Goal: Use online tool/utility: Utilize a website feature to perform a specific function

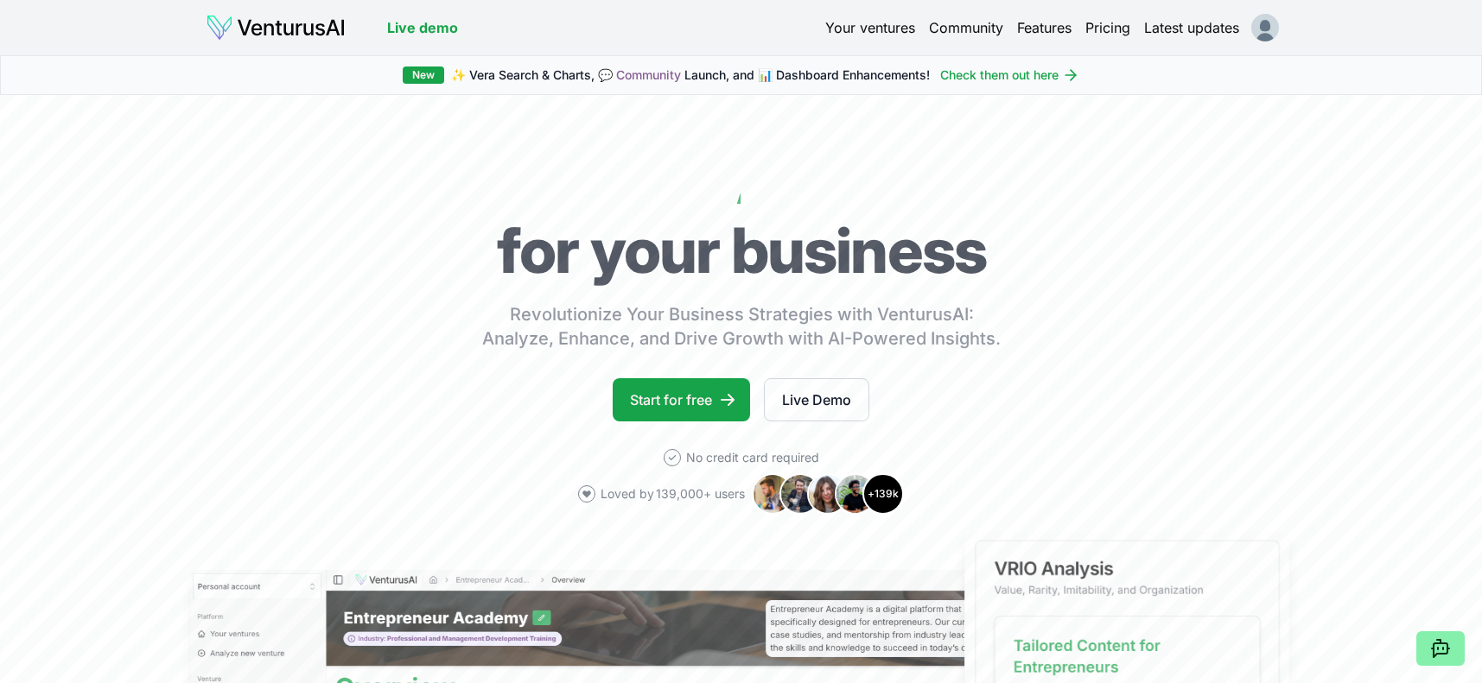
click at [861, 29] on link "Your ventures" at bounding box center [870, 27] width 90 height 21
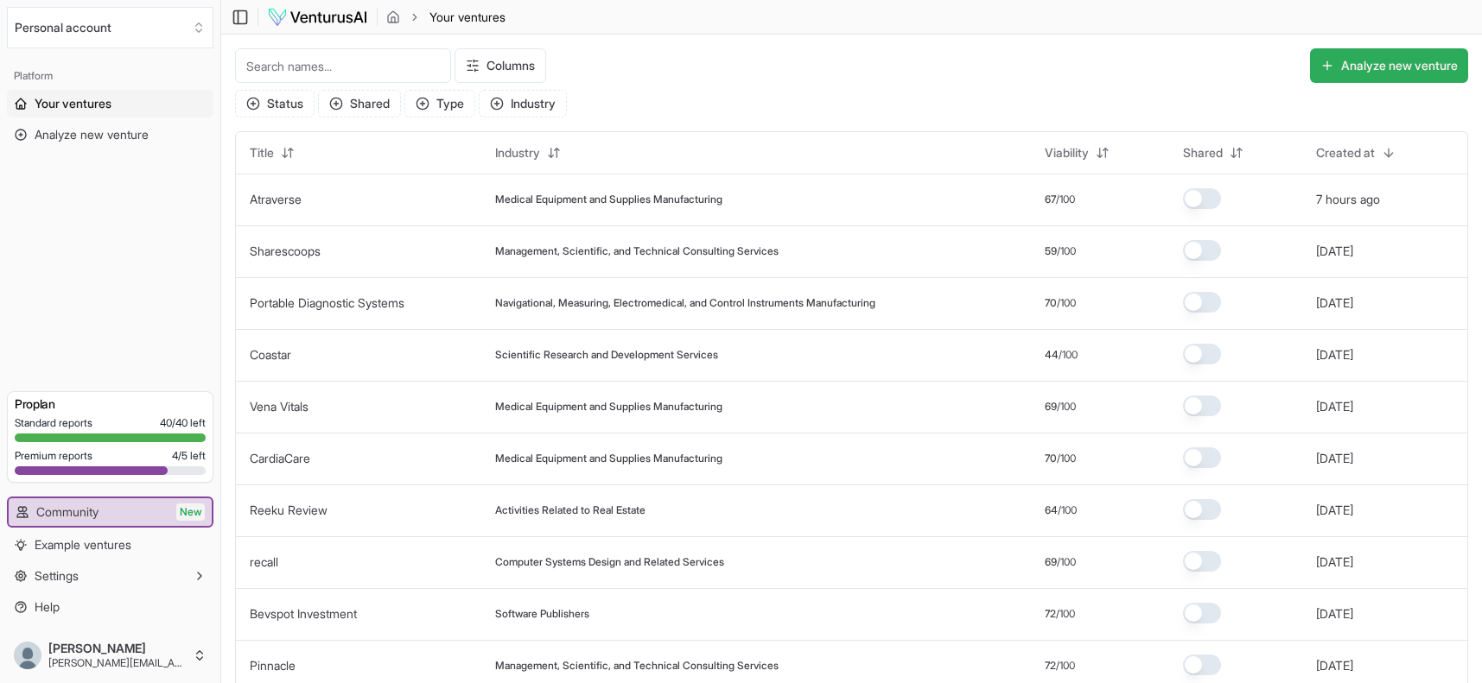
click at [1373, 65] on button "Analyze new venture" at bounding box center [1389, 65] width 158 height 35
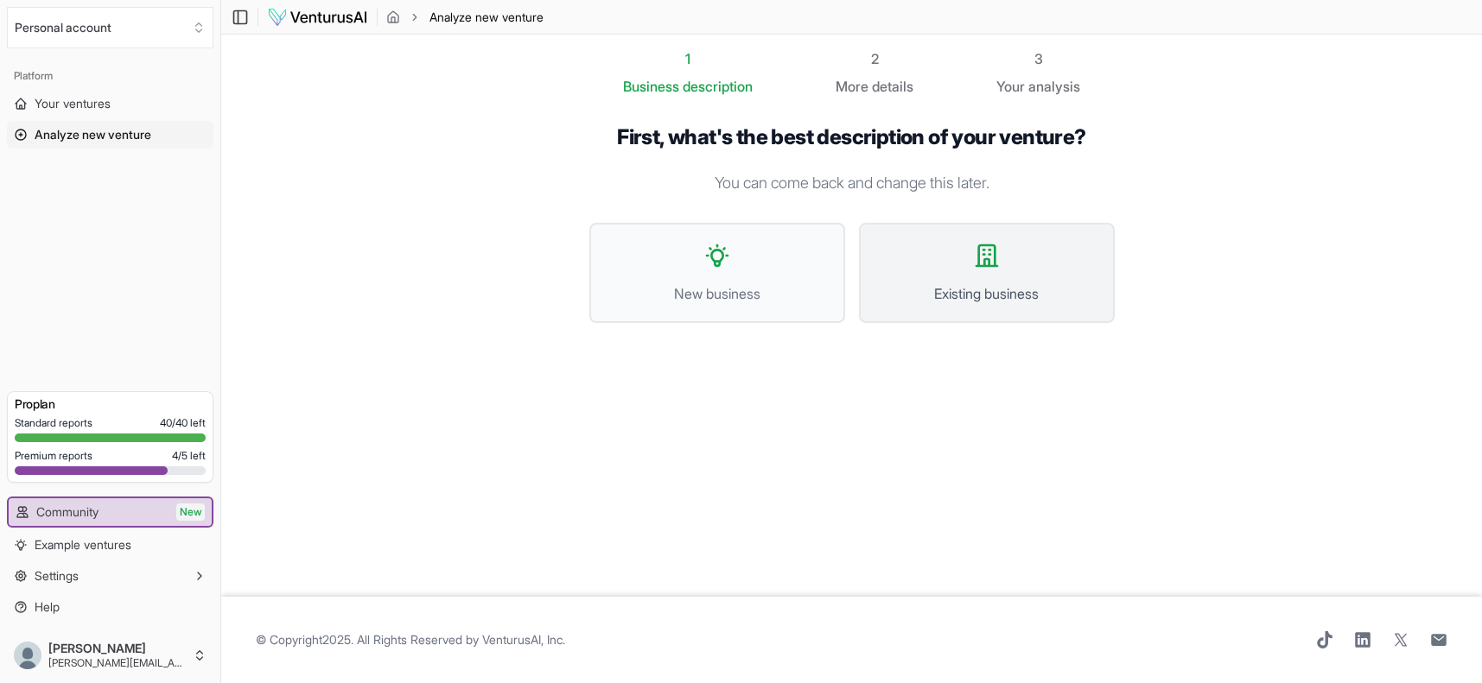
click at [993, 264] on icon at bounding box center [987, 256] width 28 height 28
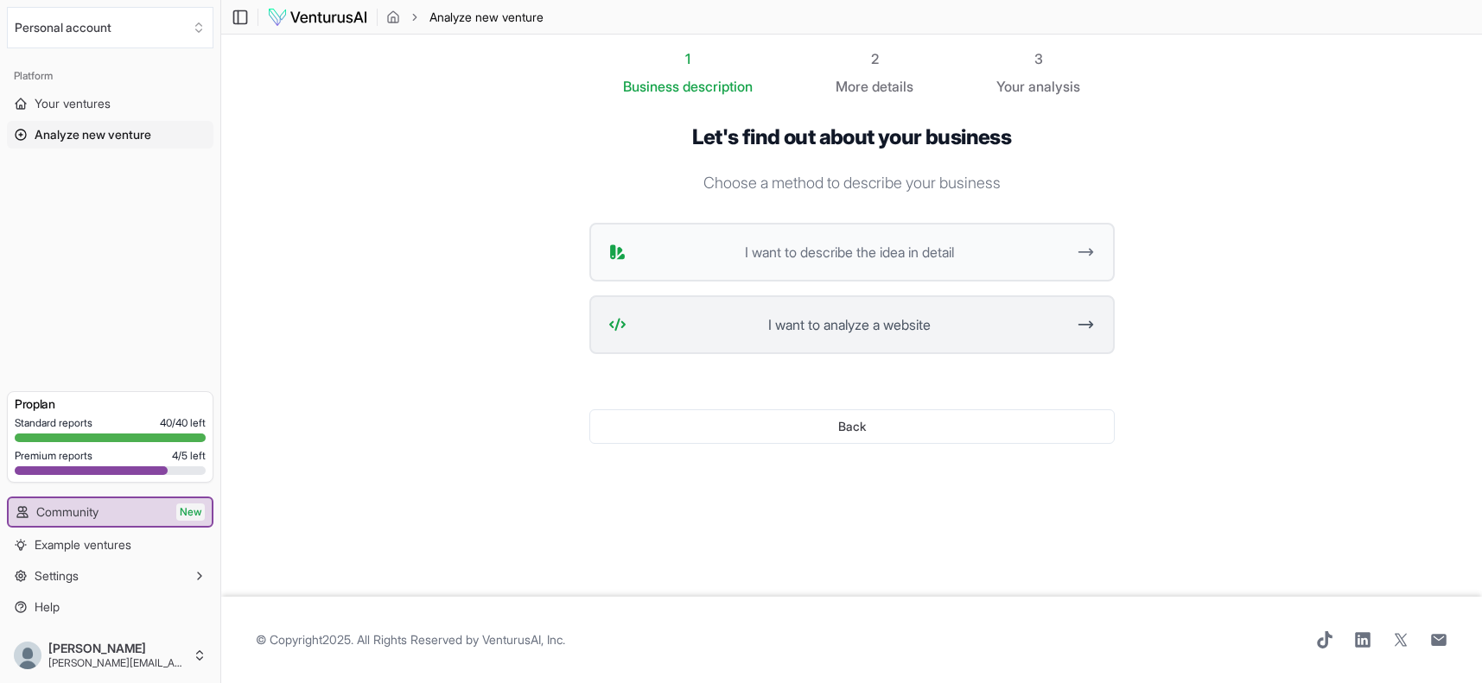
click at [898, 321] on span "I want to analyze a website" at bounding box center [849, 324] width 433 height 21
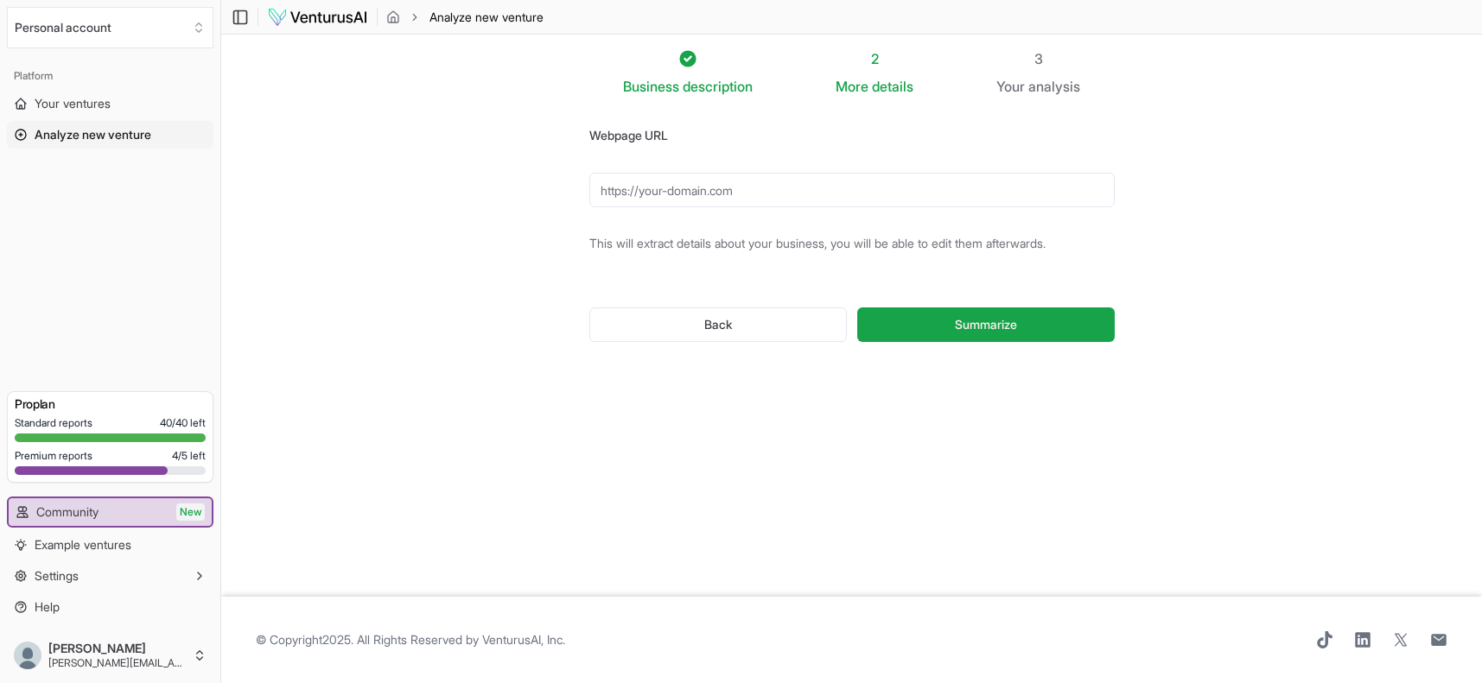
click at [676, 187] on input "Webpage URL" at bounding box center [851, 190] width 525 height 35
paste input "[URL][DOMAIN_NAME]"
type input "[URL][DOMAIN_NAME]"
click at [973, 328] on span "Summarize" at bounding box center [986, 324] width 62 height 17
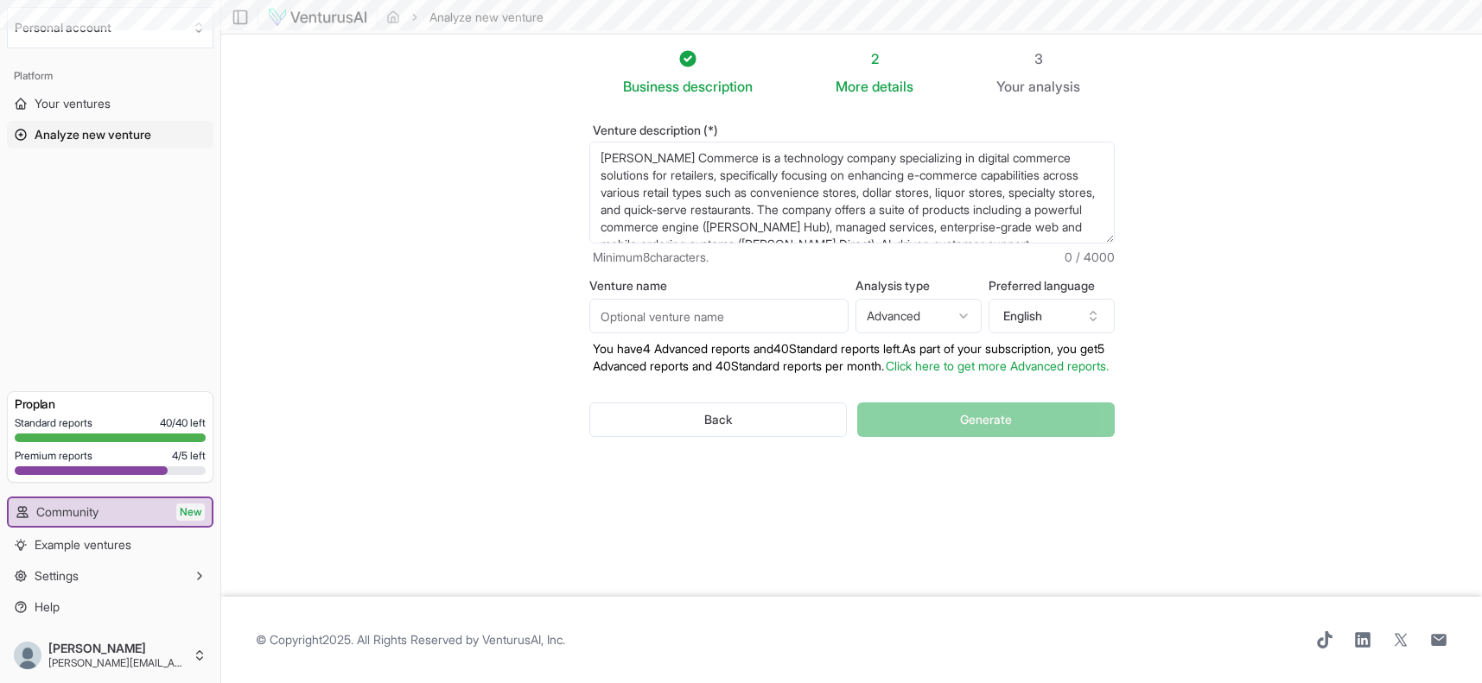
click at [621, 321] on input "Venture name" at bounding box center [718, 316] width 259 height 35
type input "[PERSON_NAME] Commerce"
click at [928, 319] on html "We value your privacy We use cookies to enhance your browsing experience, serve…" at bounding box center [741, 341] width 1482 height 683
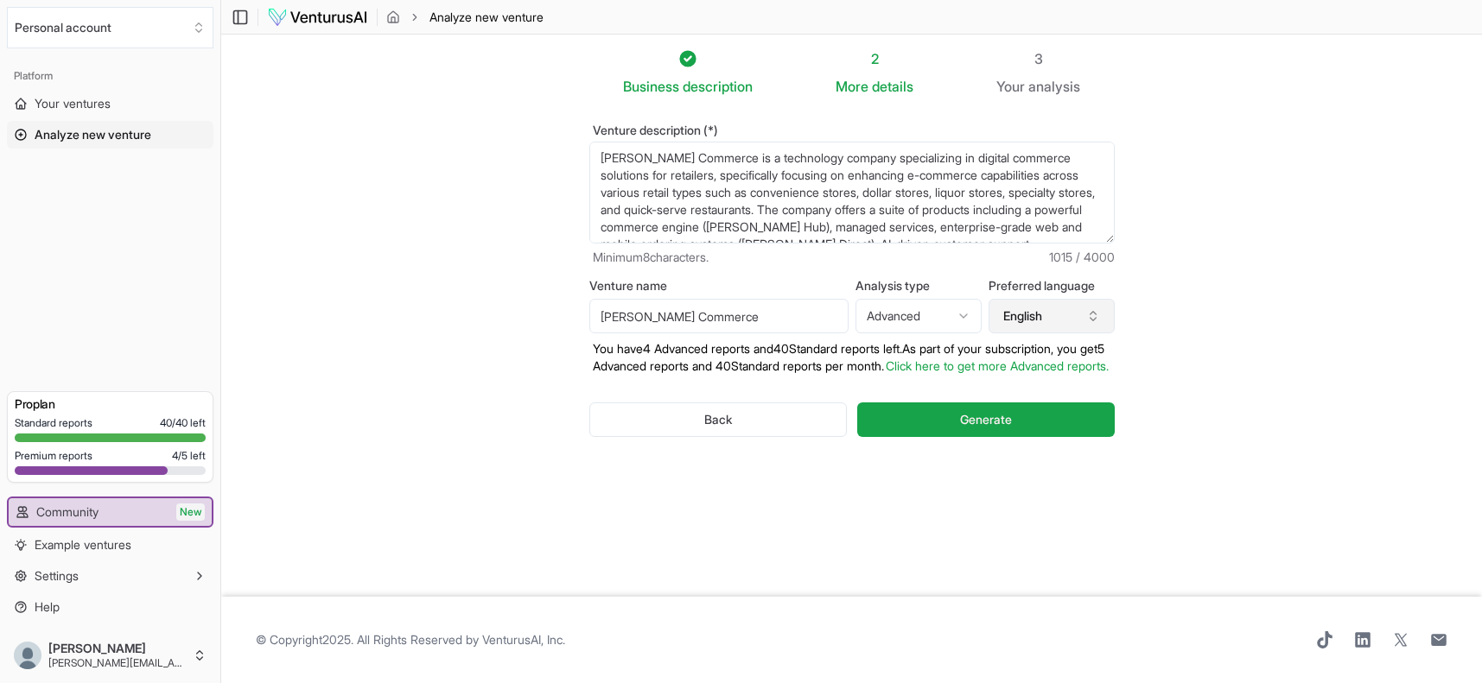
click at [1058, 321] on button "English" at bounding box center [1051, 316] width 126 height 35
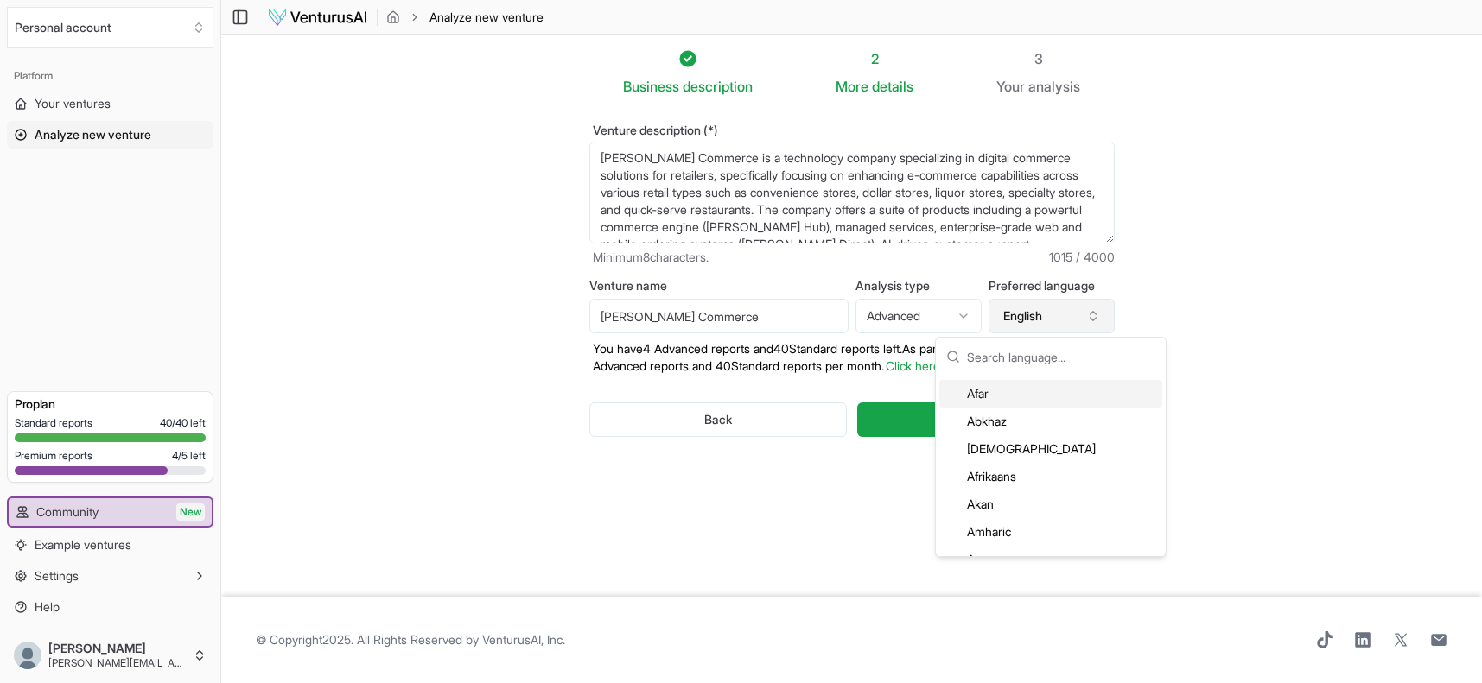
click at [1057, 319] on button "English" at bounding box center [1051, 316] width 126 height 35
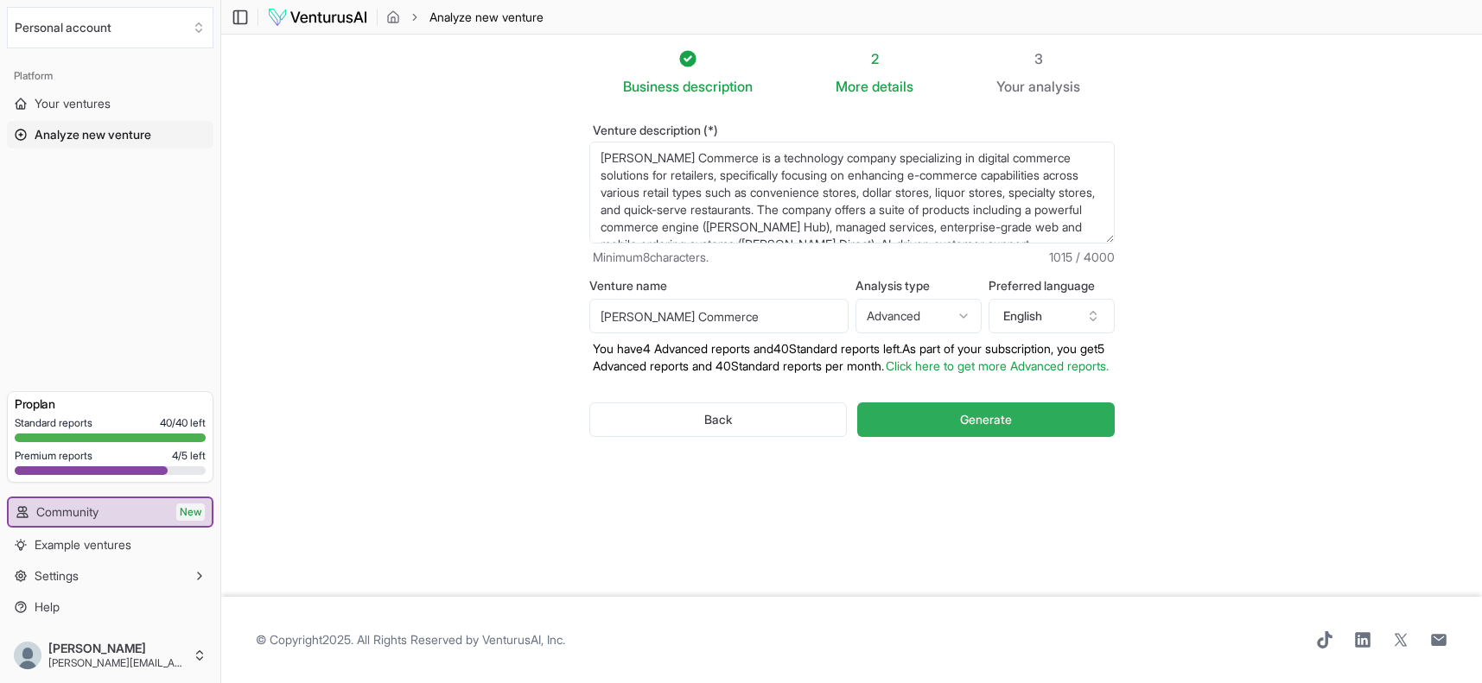
click at [1031, 436] on button "Generate" at bounding box center [985, 420] width 257 height 35
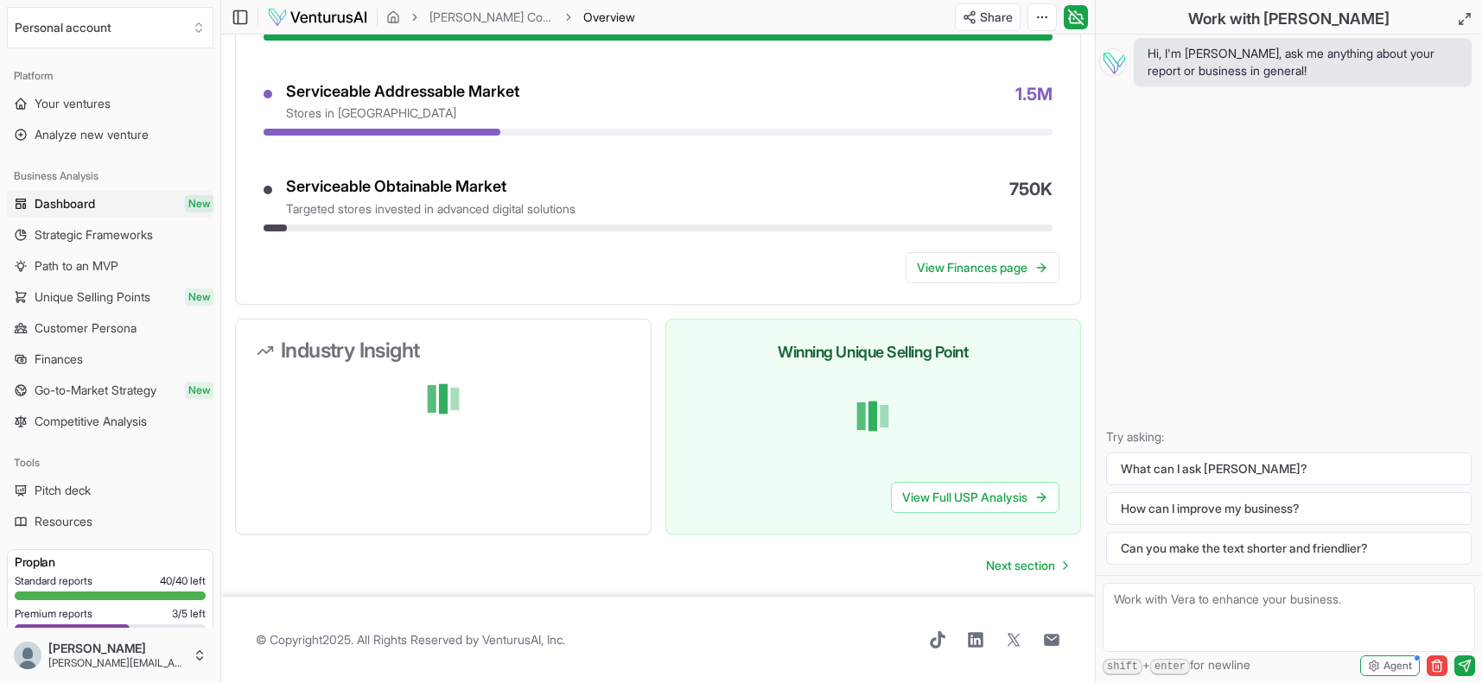
scroll to position [1346, 0]
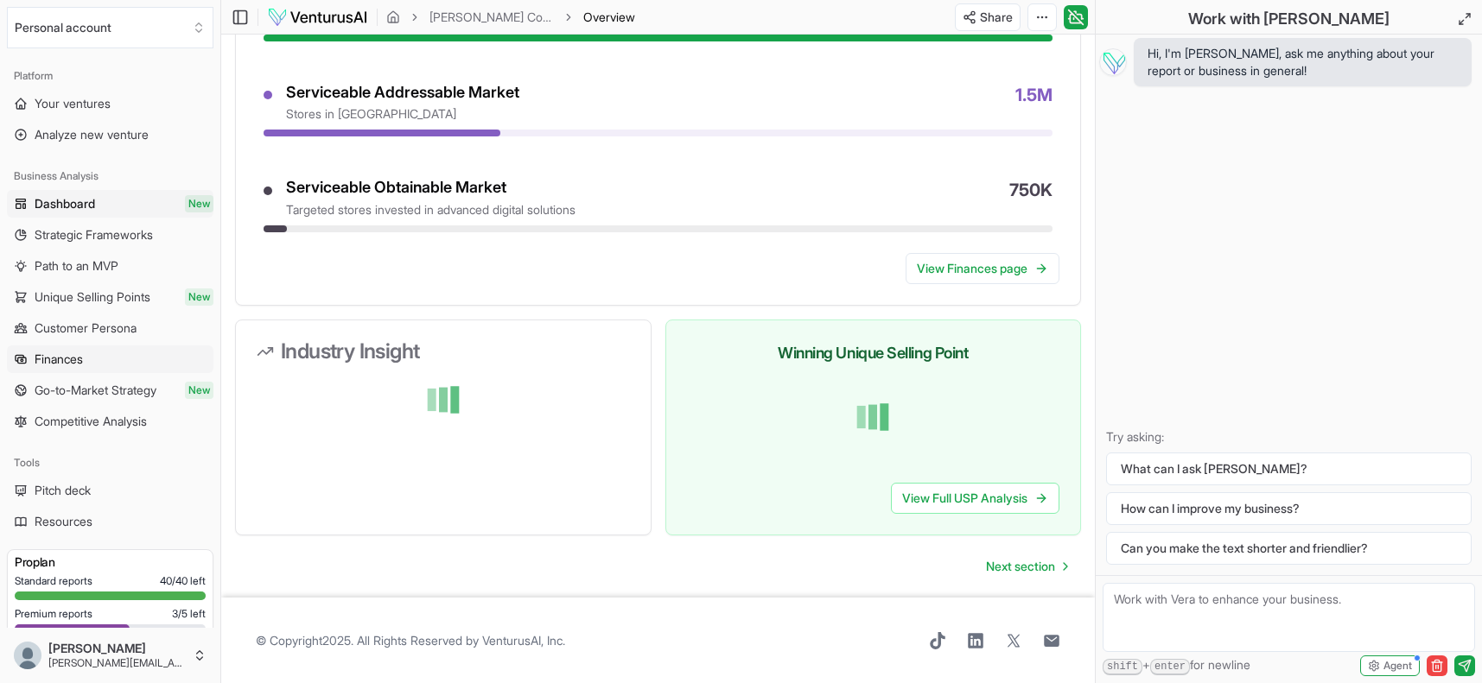
click at [76, 362] on span "Finances" at bounding box center [59, 359] width 48 height 17
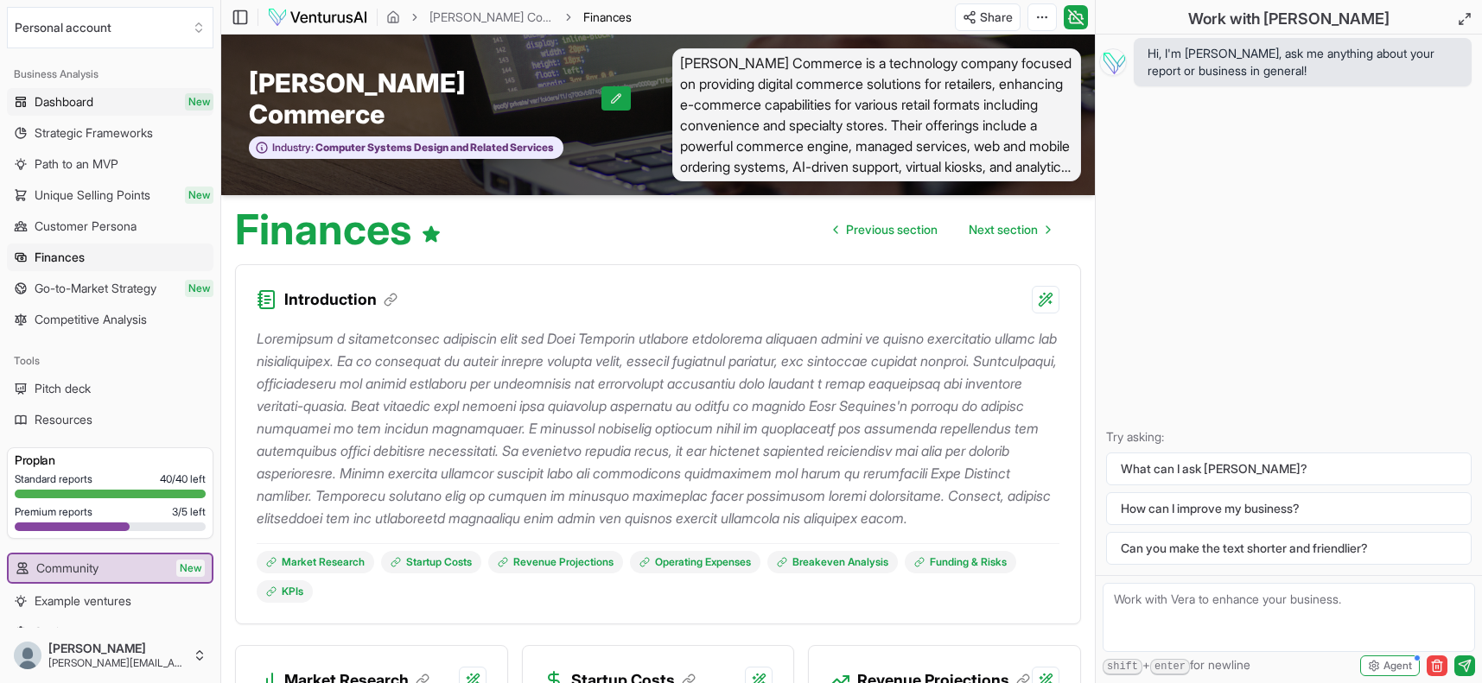
click at [51, 99] on span "Dashboard" at bounding box center [64, 101] width 59 height 17
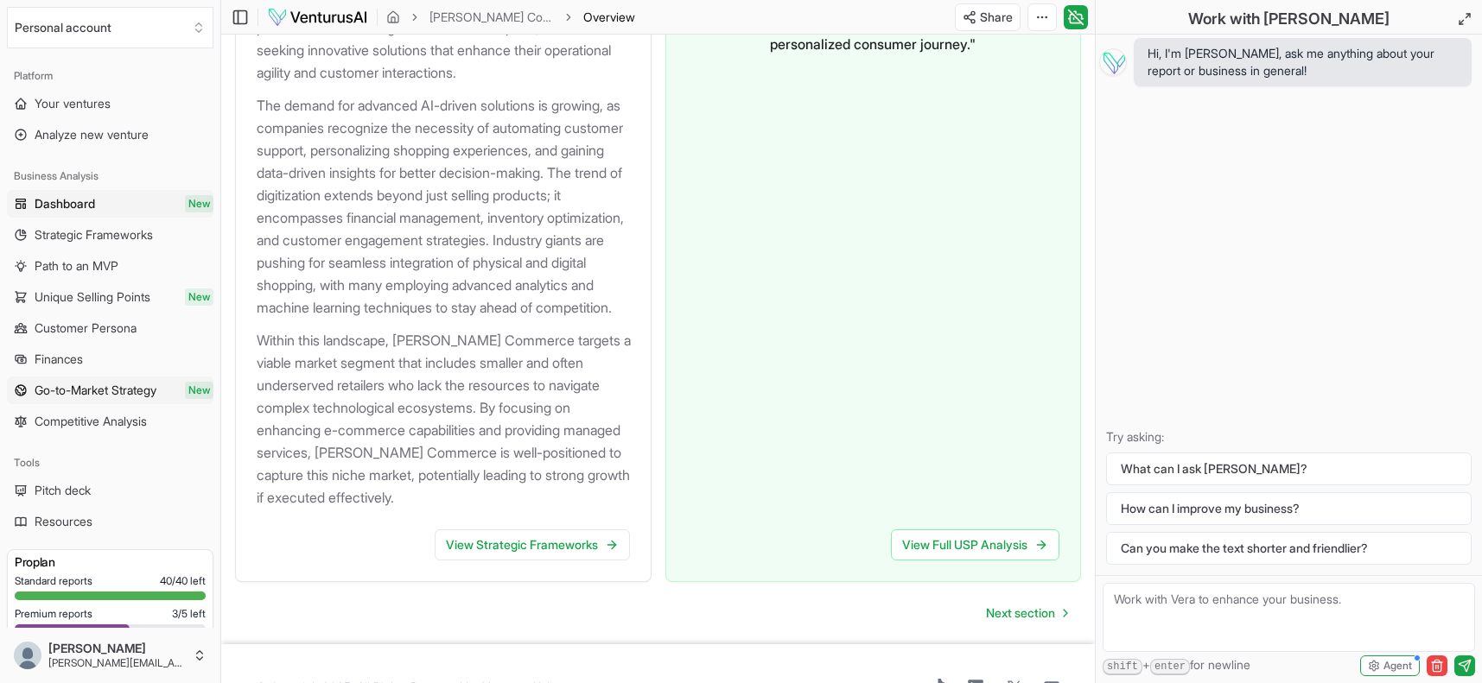
scroll to position [2282, 0]
click at [66, 238] on span "Strategic Frameworks" at bounding box center [94, 234] width 118 height 17
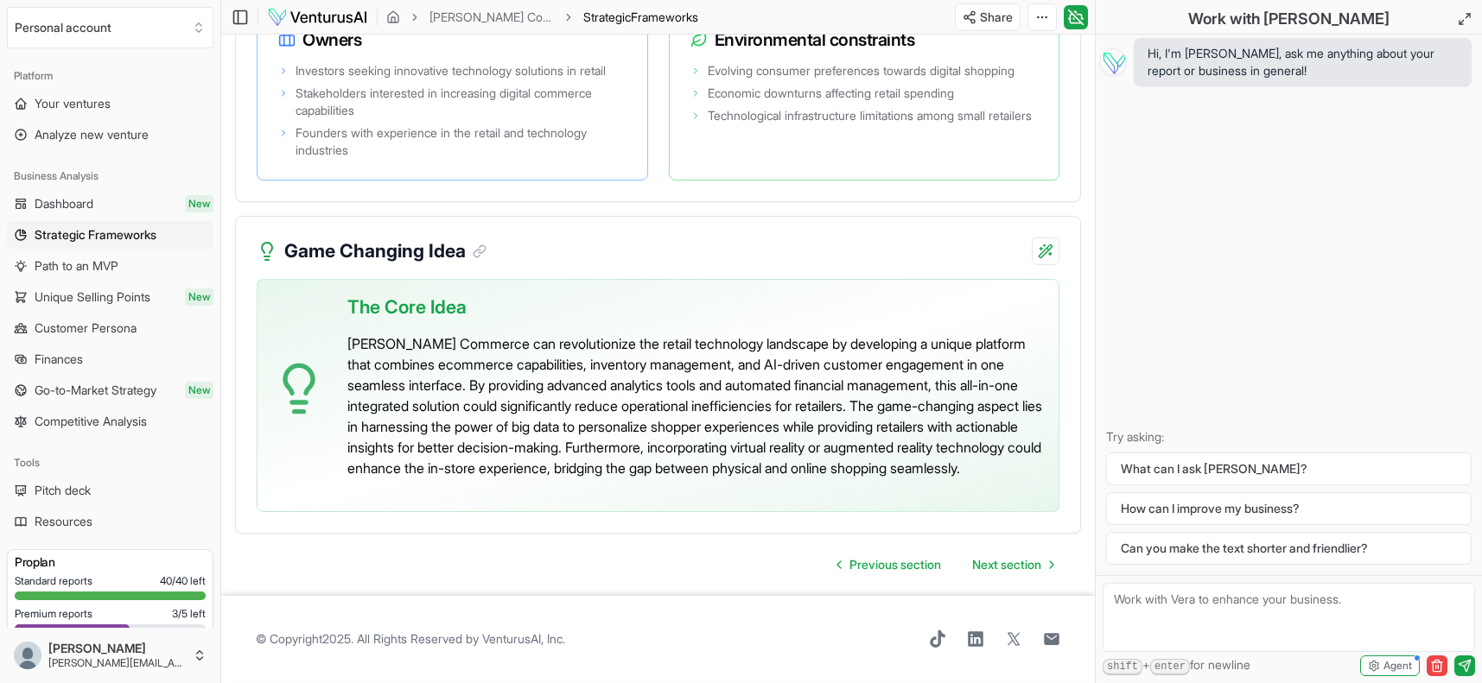
scroll to position [4255, 0]
